Goal: Transaction & Acquisition: Subscribe to service/newsletter

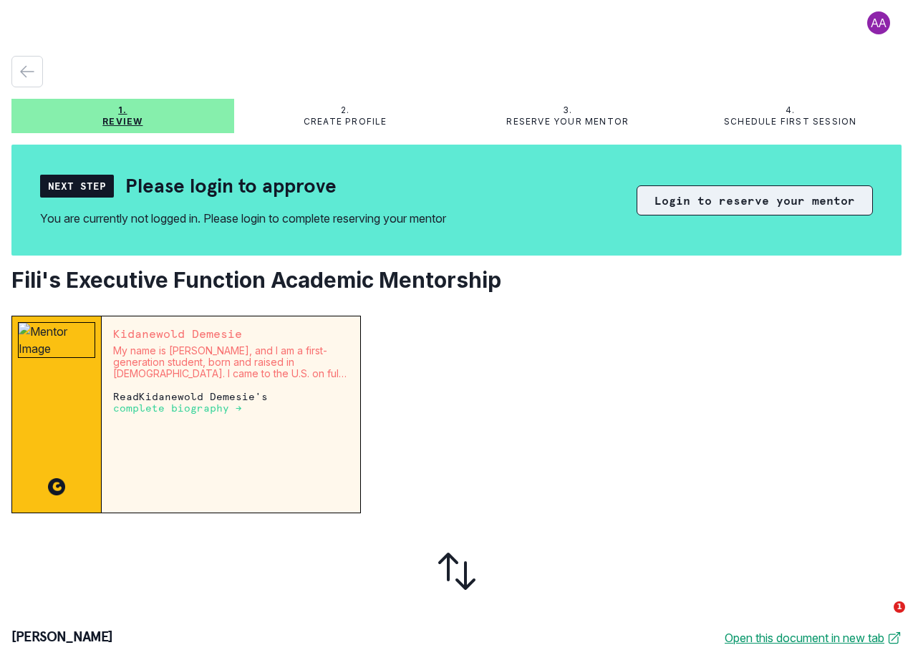
click at [735, 202] on button "Login to reserve your mentor" at bounding box center [755, 200] width 236 height 30
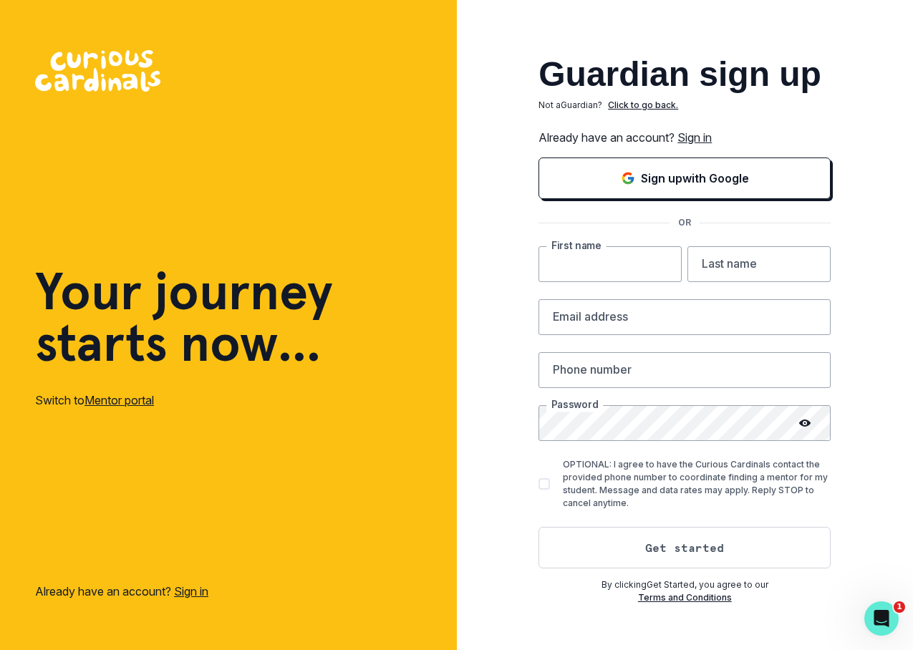
click at [579, 264] on input "text" at bounding box center [609, 264] width 143 height 36
type input "[PERSON_NAME]"
type input "[PERSON_NAME][EMAIL_ADDRESS][PERSON_NAME][DOMAIN_NAME]"
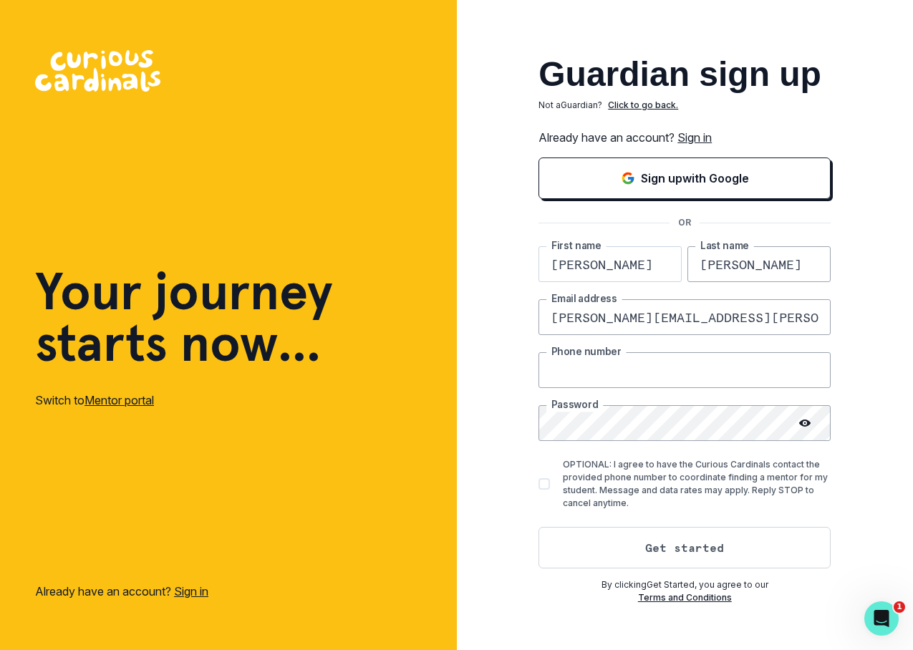
type input "9176855060"
click at [546, 485] on span at bounding box center [543, 483] width 11 height 11
click at [538, 485] on input "OPTIONAL: I agree to have the Curious Cardinals contact the provided phone numb…" at bounding box center [538, 484] width 1 height 1
checkbox input "true"
click at [805, 419] on icon at bounding box center [804, 422] width 11 height 11
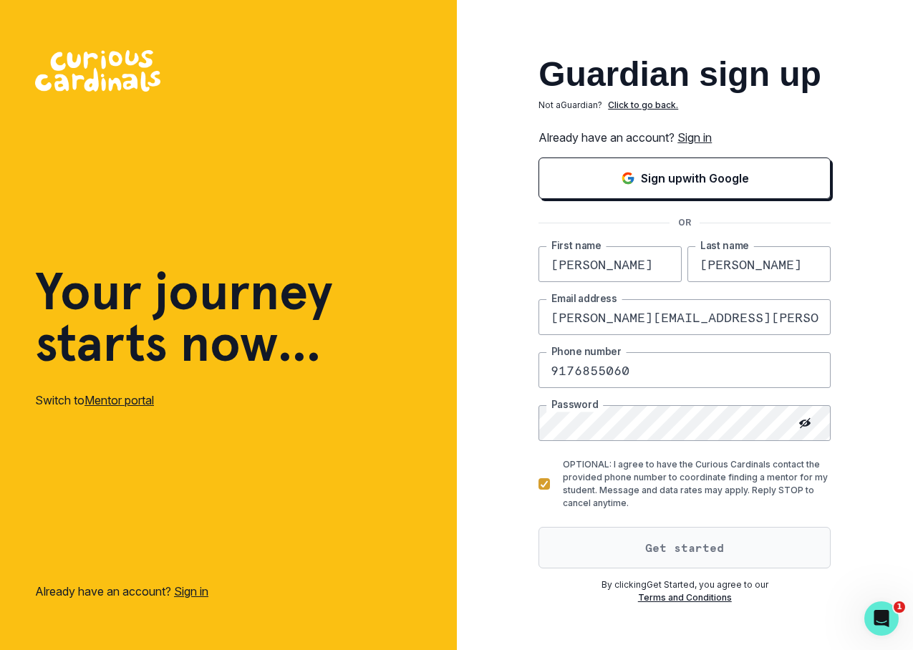
click at [669, 550] on button "Get started" at bounding box center [684, 548] width 292 height 42
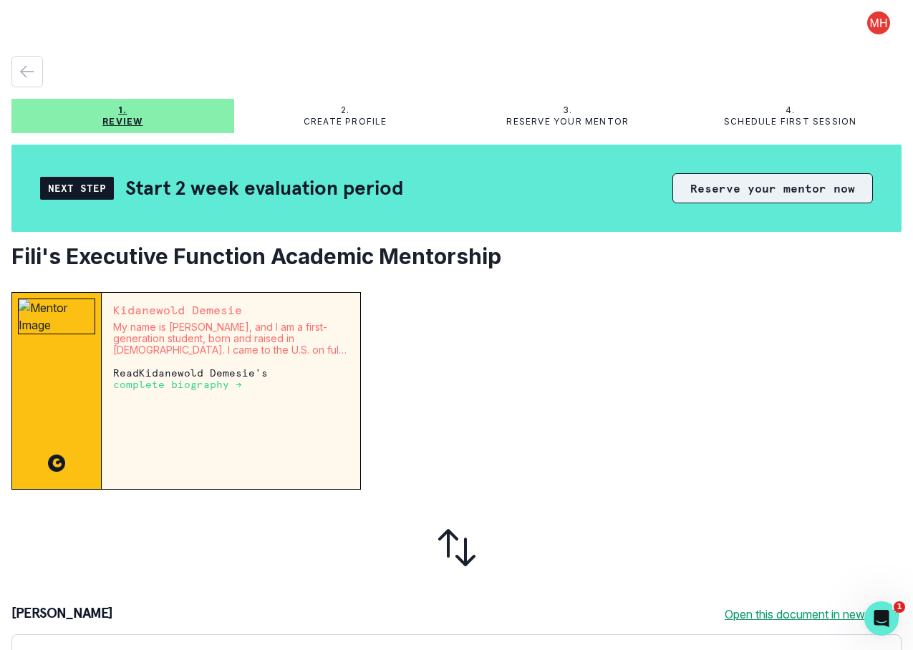
click at [722, 181] on button "Reserve your mentor now" at bounding box center [772, 188] width 200 height 30
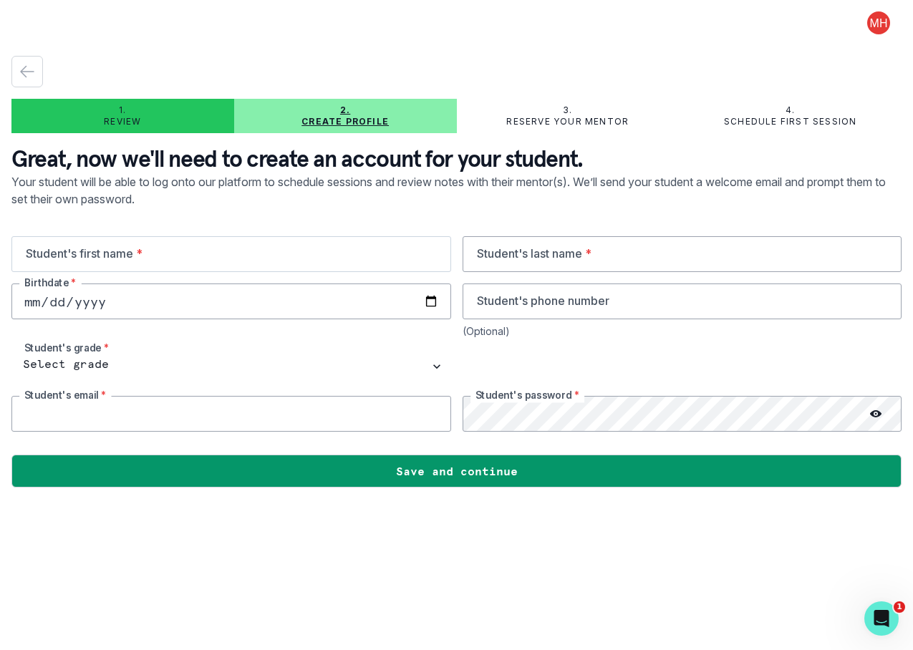
type input "[PERSON_NAME][EMAIL_ADDRESS][PERSON_NAME][DOMAIN_NAME]"
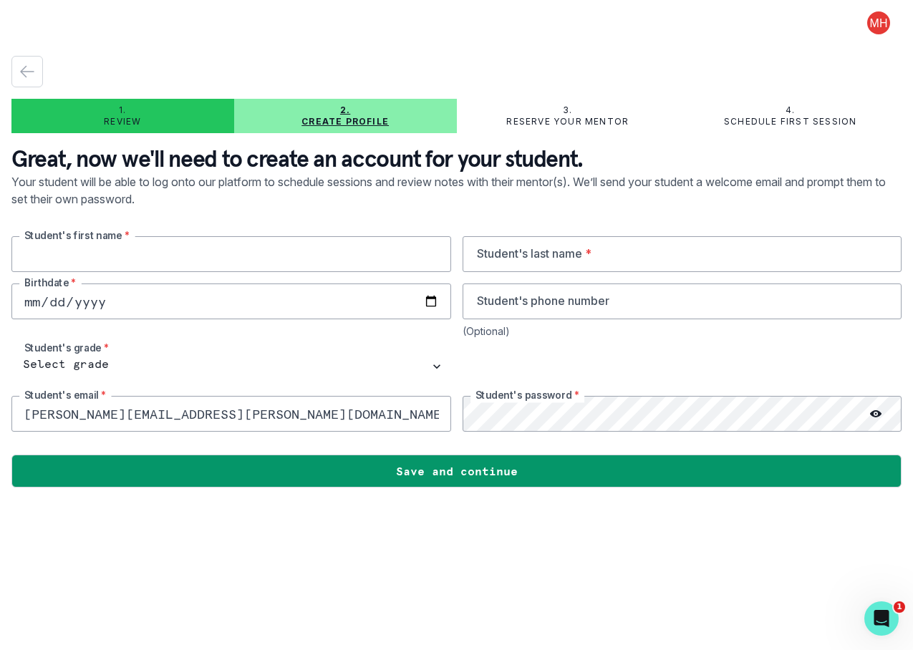
click at [120, 257] on input "text" at bounding box center [231, 254] width 440 height 36
type input "[PERSON_NAME]"
click at [31, 302] on input "date" at bounding box center [231, 302] width 440 height 36
click at [25, 302] on input "date" at bounding box center [231, 302] width 440 height 36
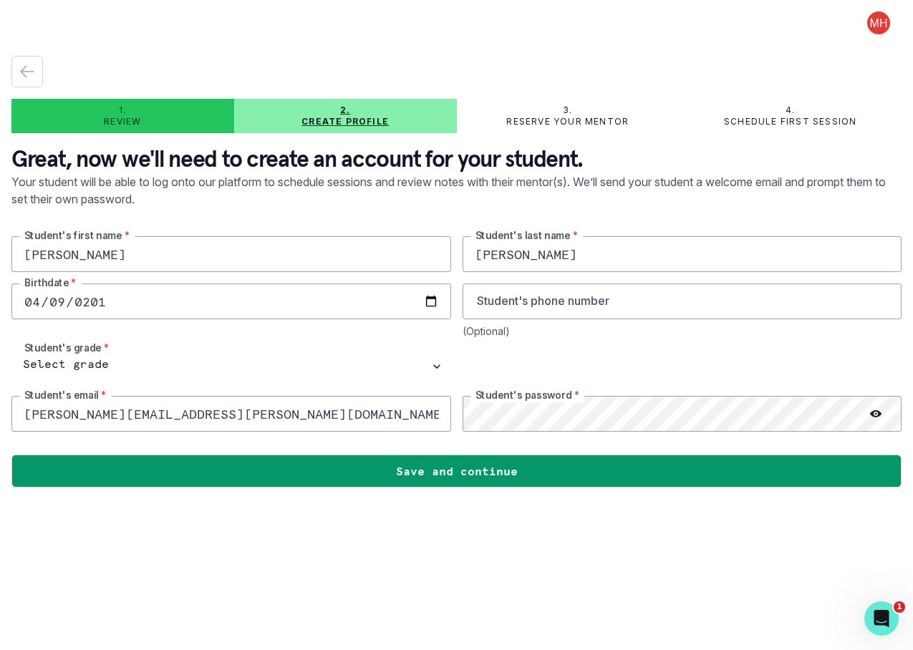
type input "[DATE]"
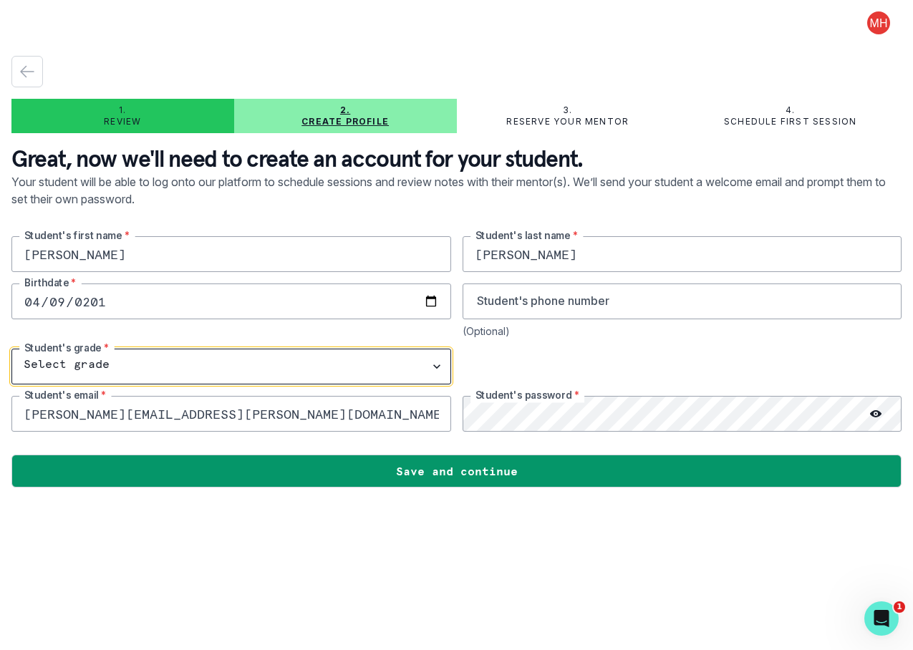
click at [62, 357] on select "Select grade 1st Grade 2nd Grade 3rd Grade 4th Grade 5th Grade 6th Grade 7th Gr…" at bounding box center [231, 367] width 440 height 36
select select "10th Grade"
click at [11, 349] on select "Select grade 1st Grade 2nd Grade 3rd Grade 4th Grade 5th Grade 6th Grade 7th Gr…" at bounding box center [231, 367] width 440 height 36
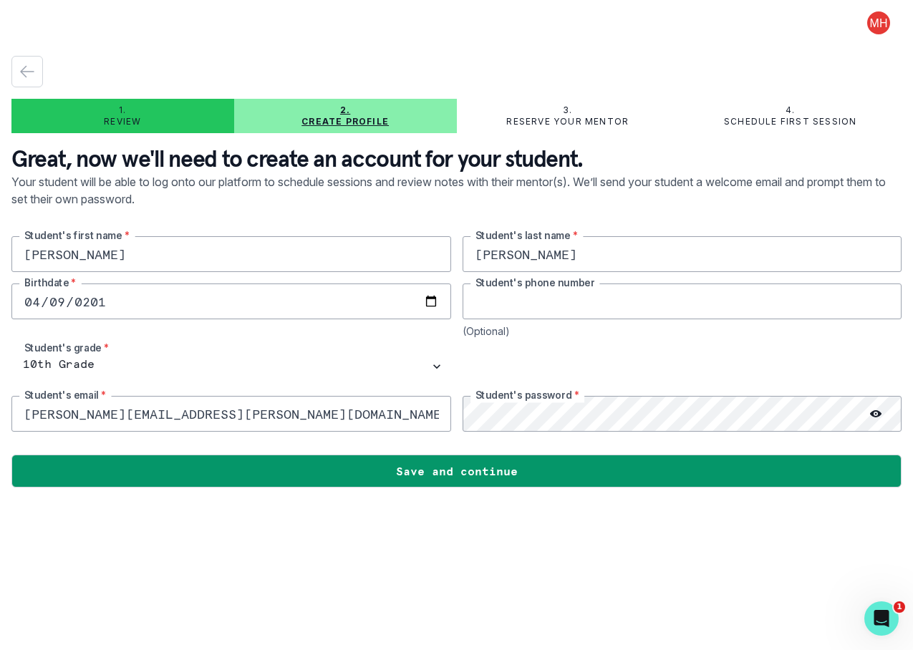
click at [526, 309] on input "tel" at bounding box center [683, 302] width 440 height 36
type input "917885-0764"
click at [878, 415] on icon at bounding box center [875, 413] width 11 height 7
drag, startPoint x: 415, startPoint y: 470, endPoint x: 443, endPoint y: 473, distance: 28.7
click at [415, 470] on button "Save and continue" at bounding box center [456, 471] width 890 height 33
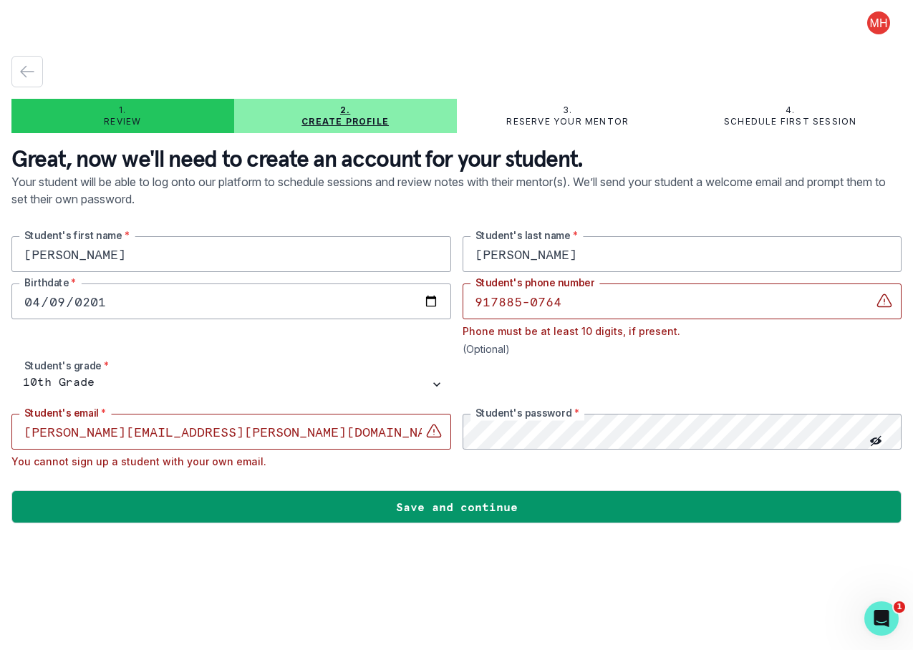
click at [26, 433] on input "[PERSON_NAME][EMAIL_ADDRESS][PERSON_NAME][DOMAIN_NAME]" at bounding box center [231, 432] width 440 height 36
drag, startPoint x: 26, startPoint y: 434, endPoint x: 299, endPoint y: 442, distance: 272.9
click at [299, 442] on input "[PERSON_NAME][EMAIL_ADDRESS][PERSON_NAME][DOMAIN_NAME]" at bounding box center [231, 432] width 440 height 36
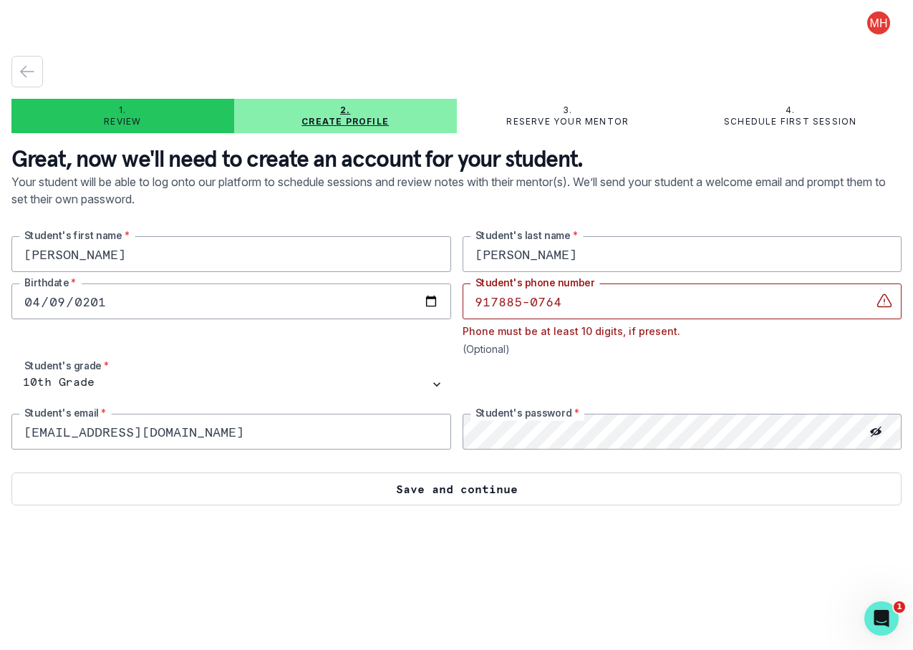
type input "[EMAIL_ADDRESS][DOMAIN_NAME]"
click at [436, 490] on button "Save and continue" at bounding box center [456, 489] width 890 height 33
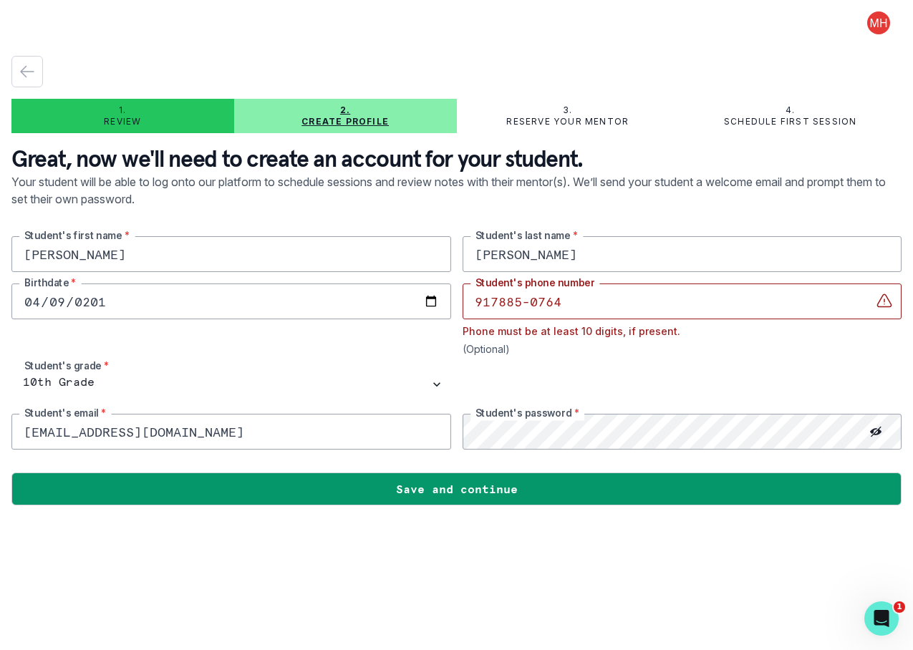
click at [495, 300] on input "917885-0764" at bounding box center [683, 302] width 440 height 36
drag, startPoint x: 496, startPoint y: 299, endPoint x: 453, endPoint y: 301, distance: 43.0
click at [453, 301] on div "[PERSON_NAME] Student's first name * [PERSON_NAME] Student's last name * [DEMOG…" at bounding box center [456, 342] width 890 height 213
drag, startPoint x: 520, startPoint y: 301, endPoint x: 529, endPoint y: 302, distance: 9.3
click at [529, 302] on input "917885-0764" at bounding box center [683, 302] width 440 height 36
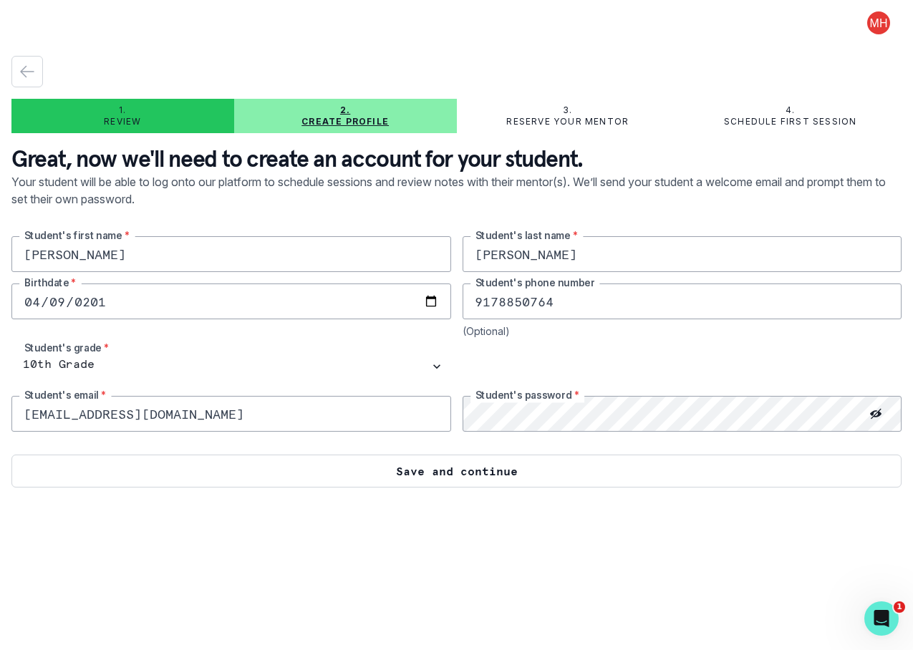
type input "9178850764"
click at [440, 475] on button "Save and continue" at bounding box center [456, 471] width 890 height 33
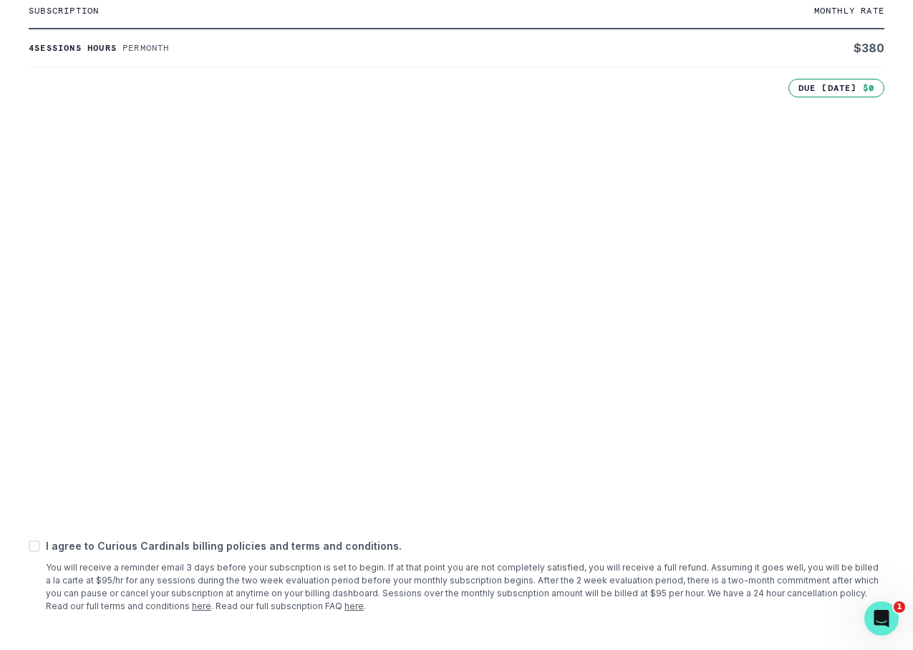
scroll to position [420, 0]
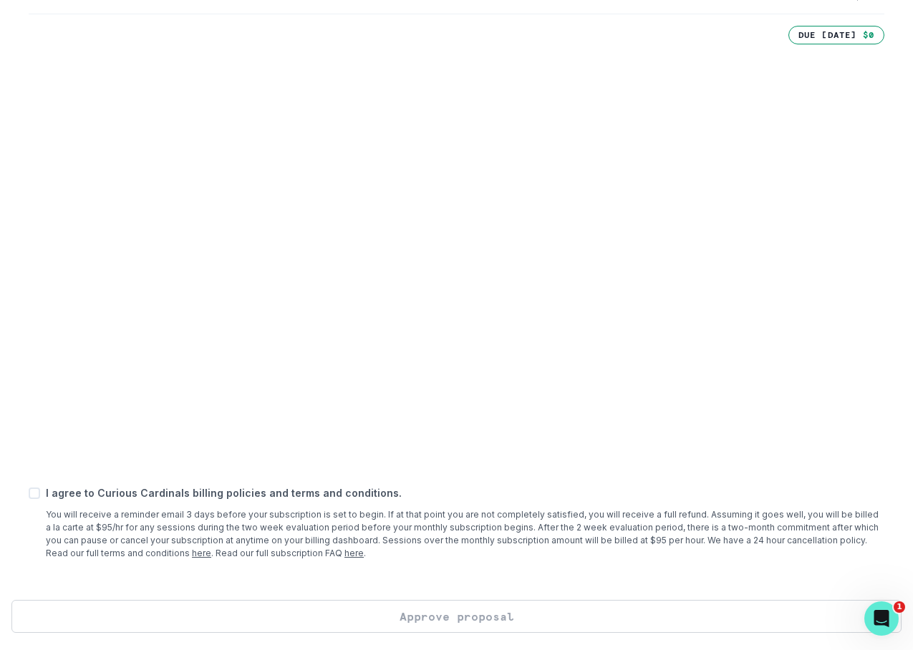
click at [32, 493] on span at bounding box center [34, 493] width 11 height 11
click at [29, 493] on input "checkbox" at bounding box center [28, 493] width 1 height 1
checkbox input "true"
click at [485, 624] on button "Approve proposal" at bounding box center [456, 616] width 890 height 33
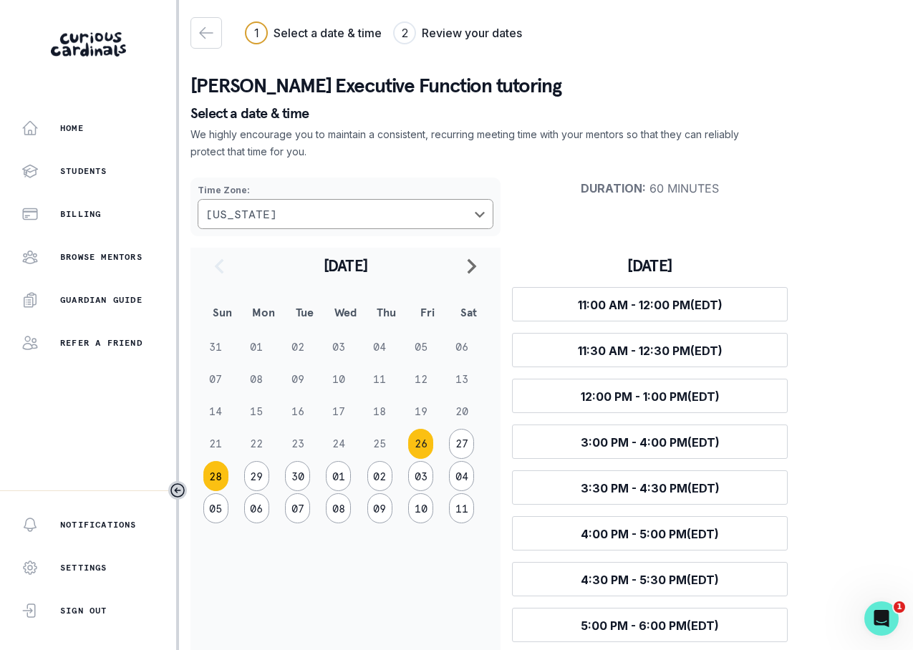
click at [216, 475] on button "28" at bounding box center [215, 476] width 25 height 30
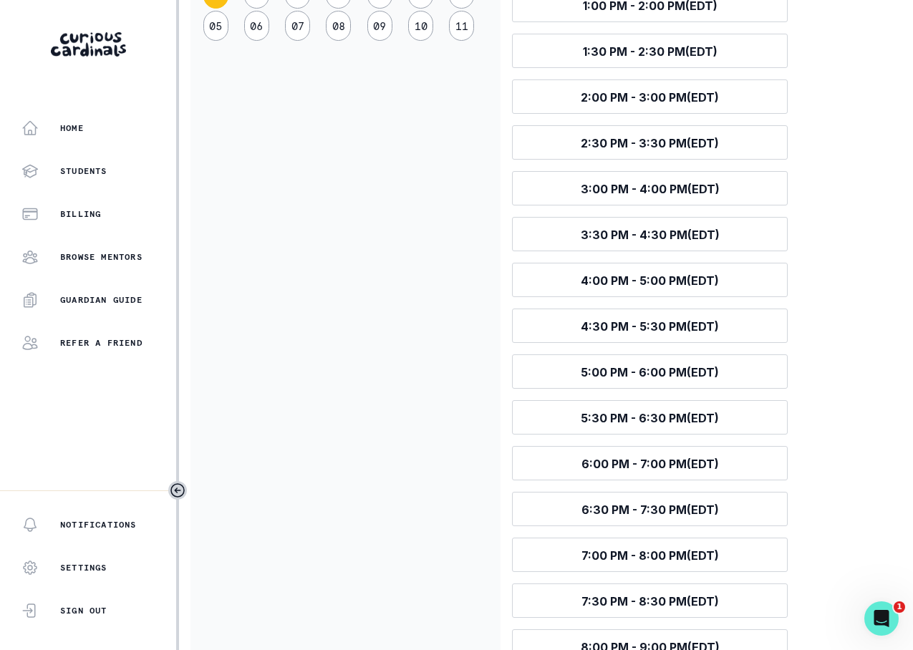
scroll to position [483, 0]
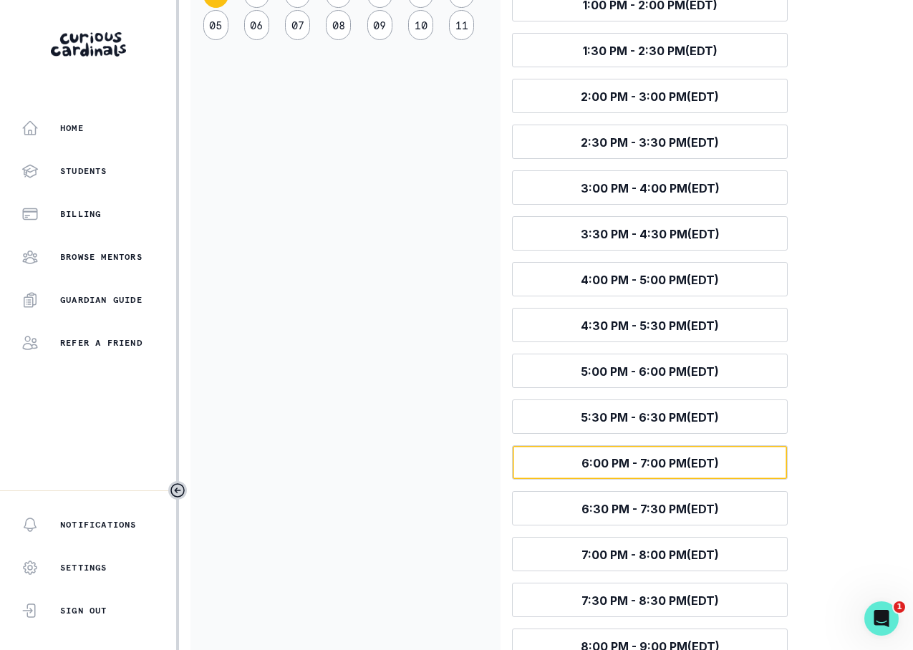
click at [575, 460] on button "Select time 6:00 PM - 7:00 PM (EDT)" at bounding box center [650, 462] width 276 height 34
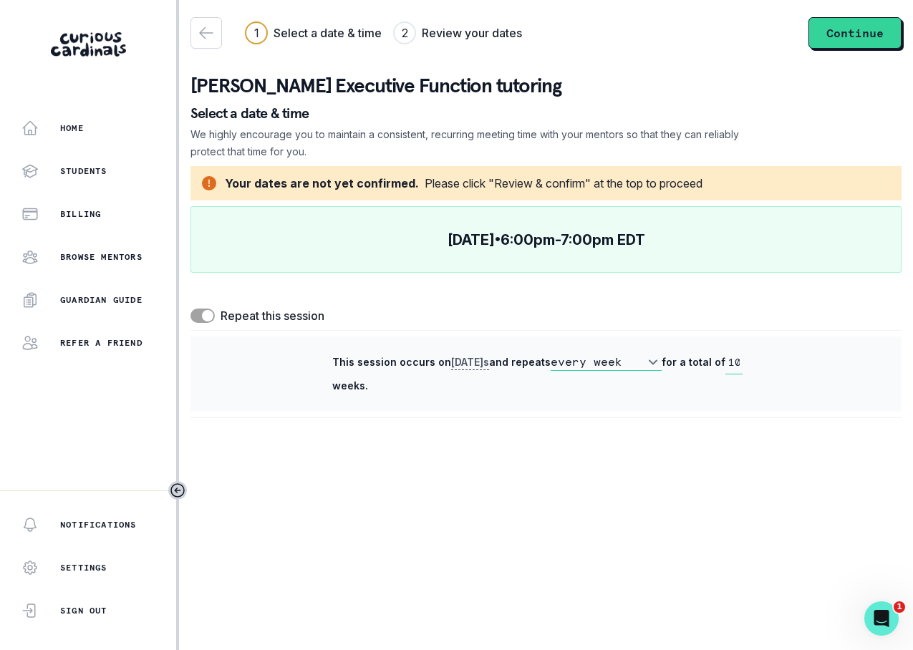
scroll to position [0, 0]
click at [852, 38] on button "Continue" at bounding box center [854, 33] width 93 height 32
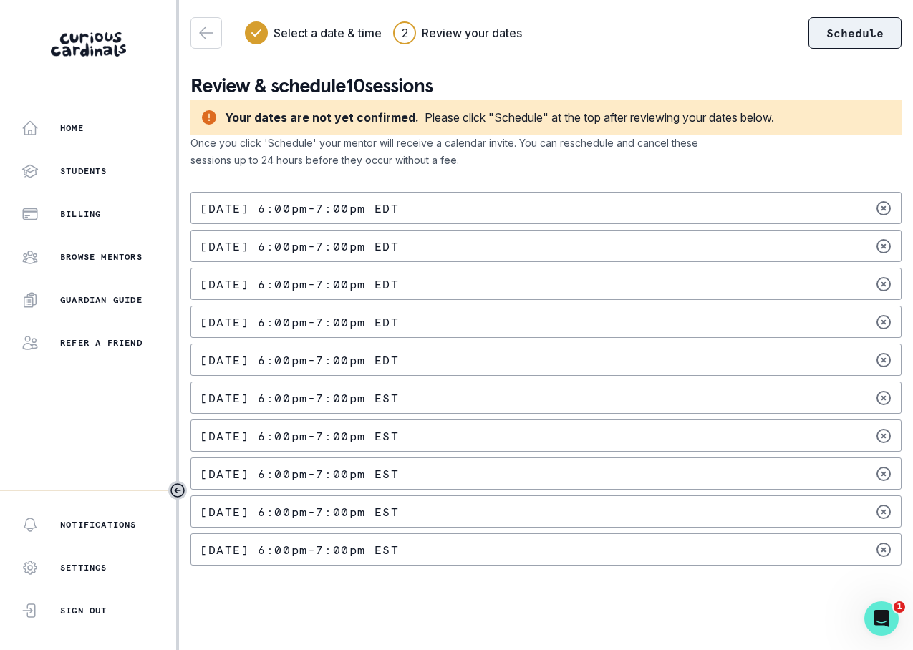
click at [829, 32] on button "Schedule" at bounding box center [854, 33] width 93 height 32
